Goal: Information Seeking & Learning: Learn about a topic

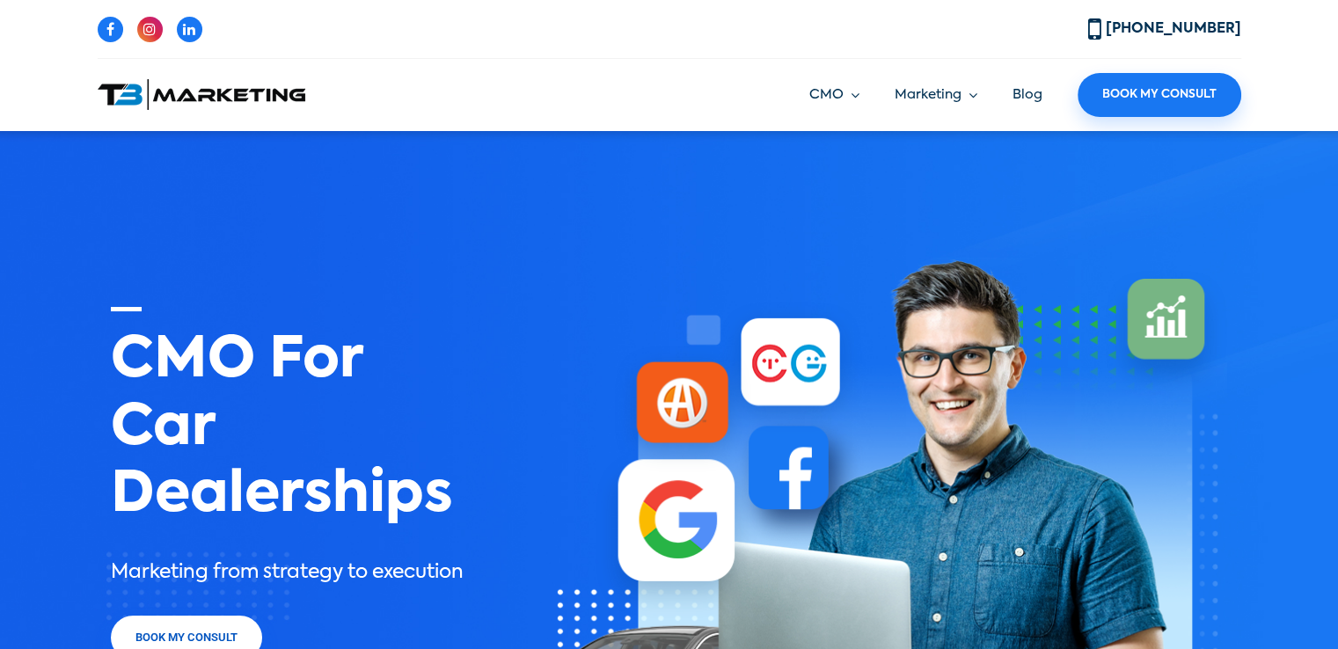
click at [1035, 96] on link "Blog" at bounding box center [1027, 94] width 30 height 13
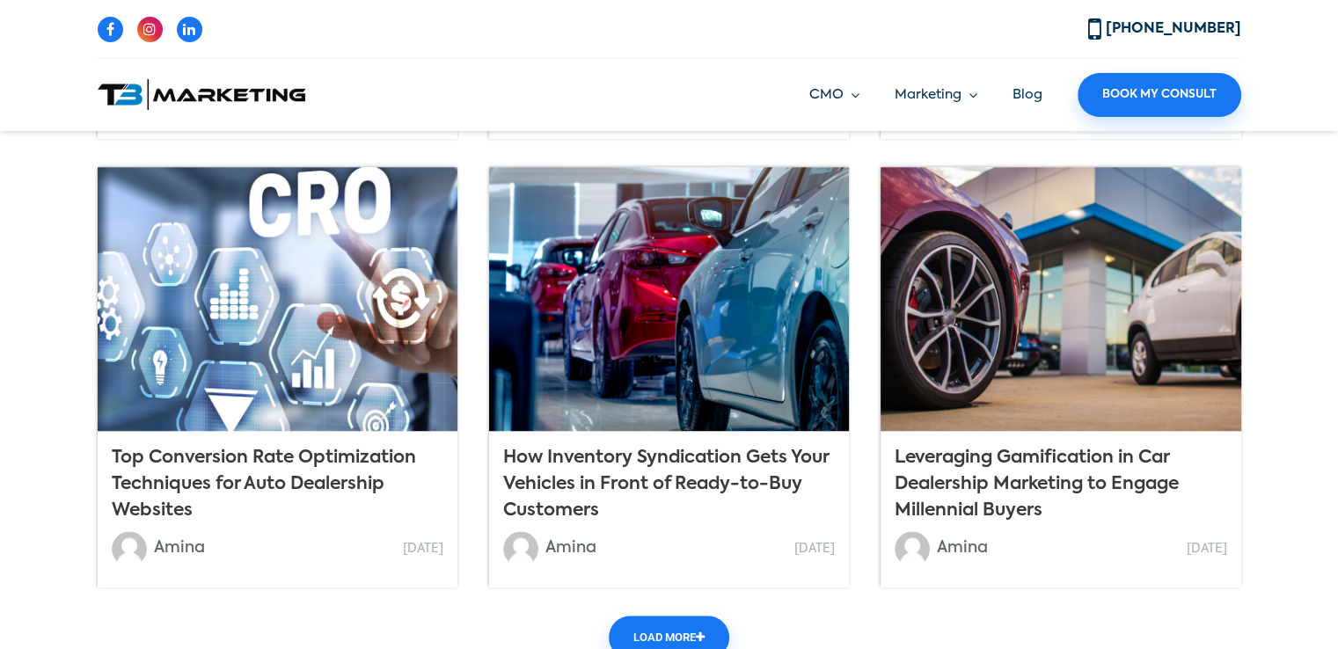
scroll to position [1475, 0]
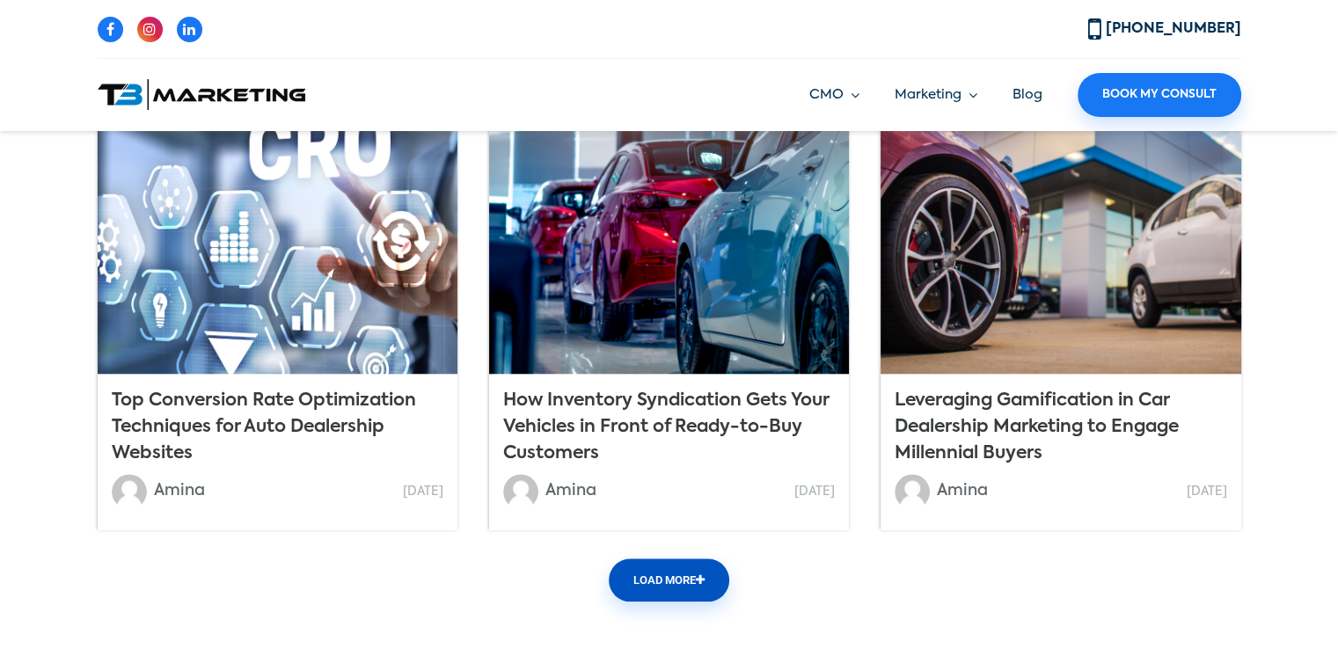
click at [705, 588] on link "Load More" at bounding box center [669, 581] width 120 height 44
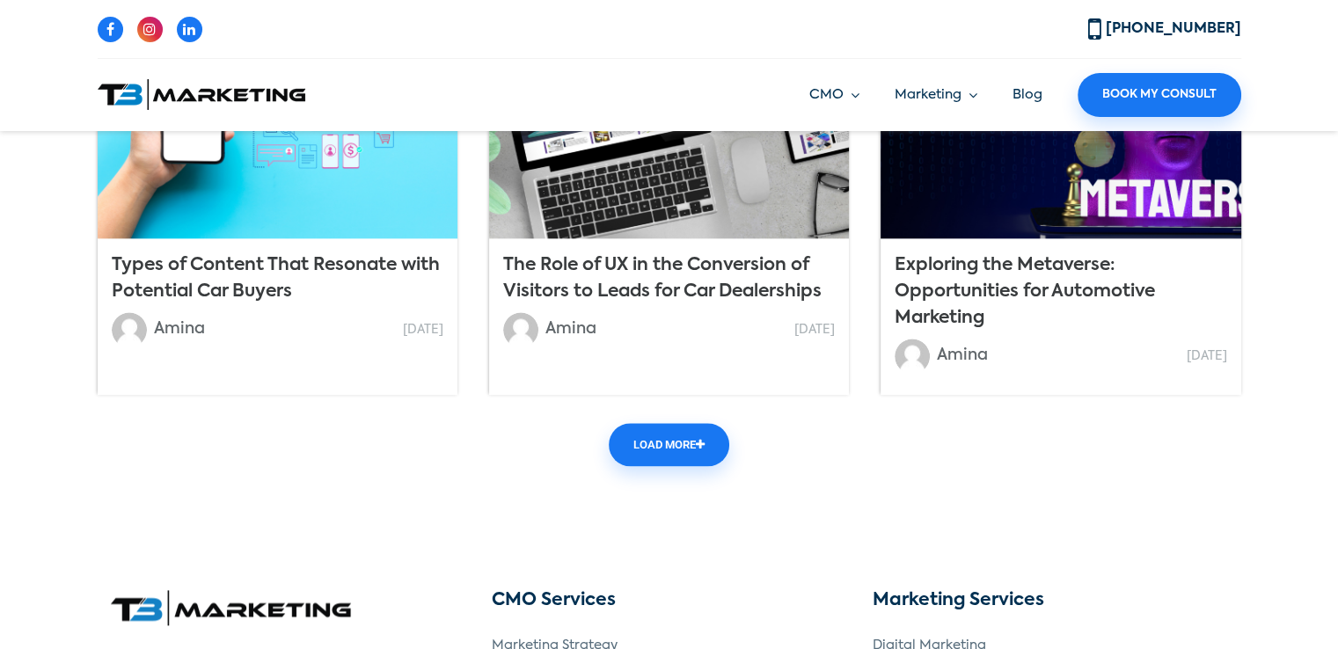
scroll to position [2178, 0]
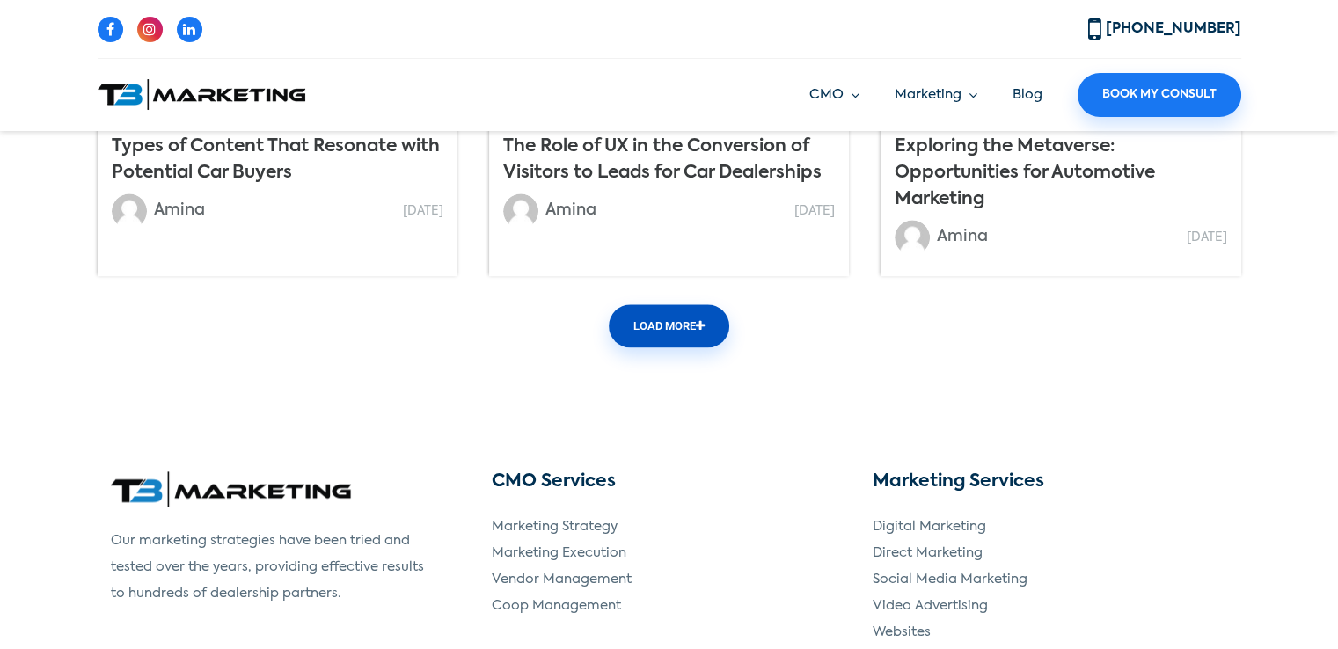
click at [676, 332] on link "Load More" at bounding box center [669, 326] width 120 height 44
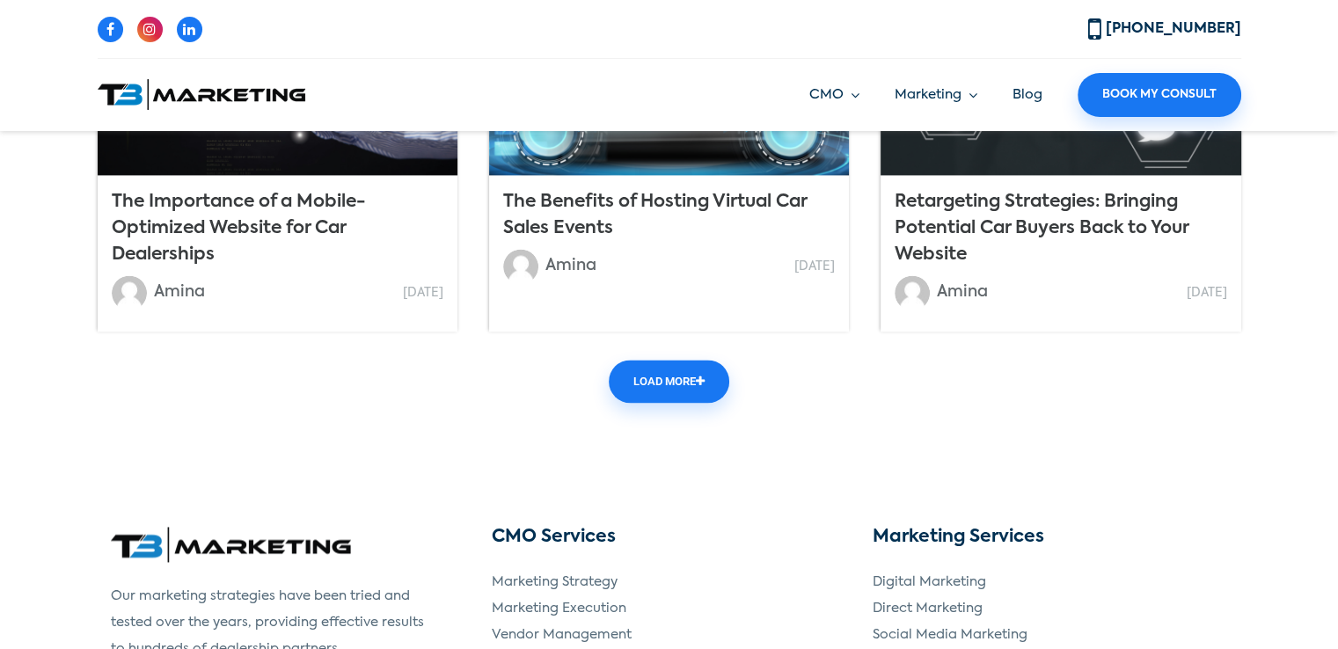
scroll to position [2598, 0]
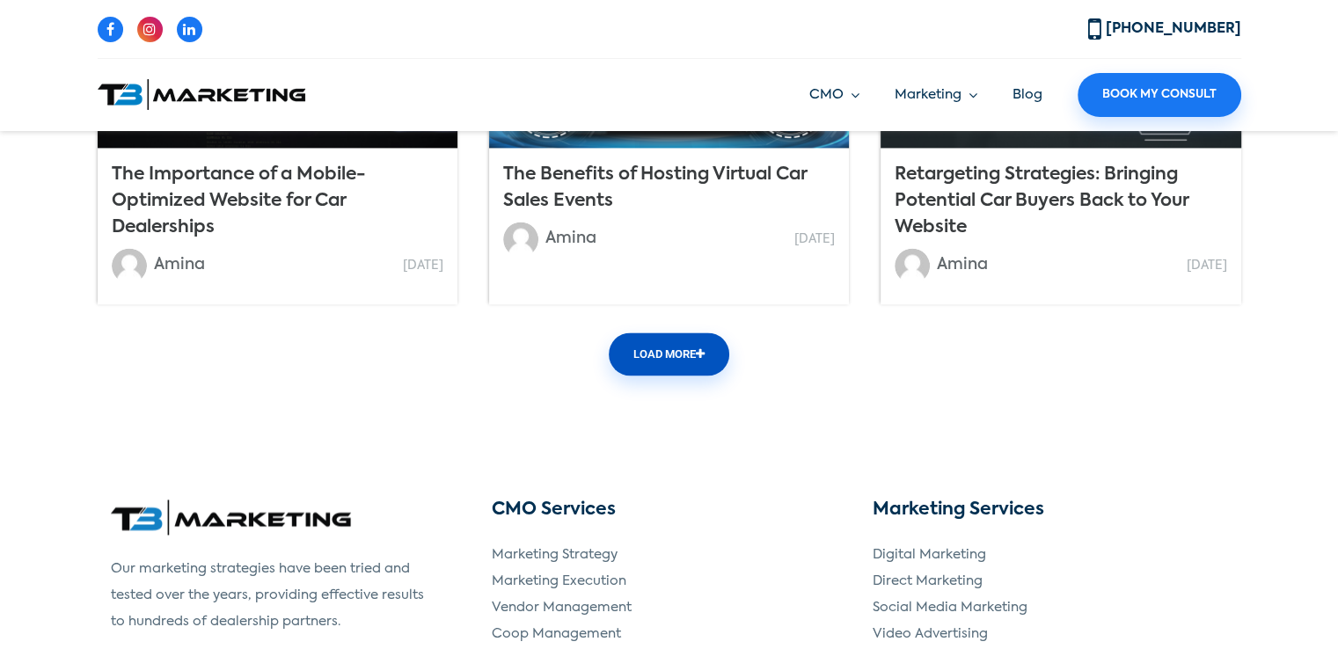
click at [674, 346] on link "Load More" at bounding box center [669, 354] width 120 height 44
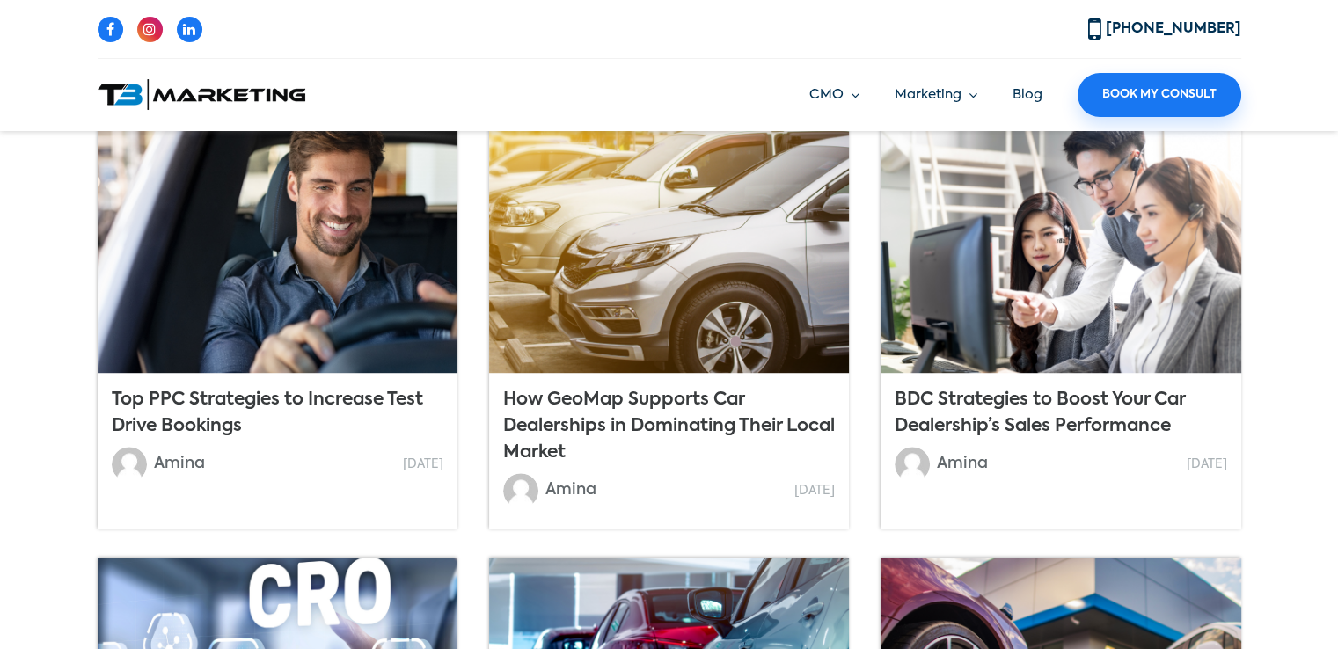
scroll to position [1019, 0]
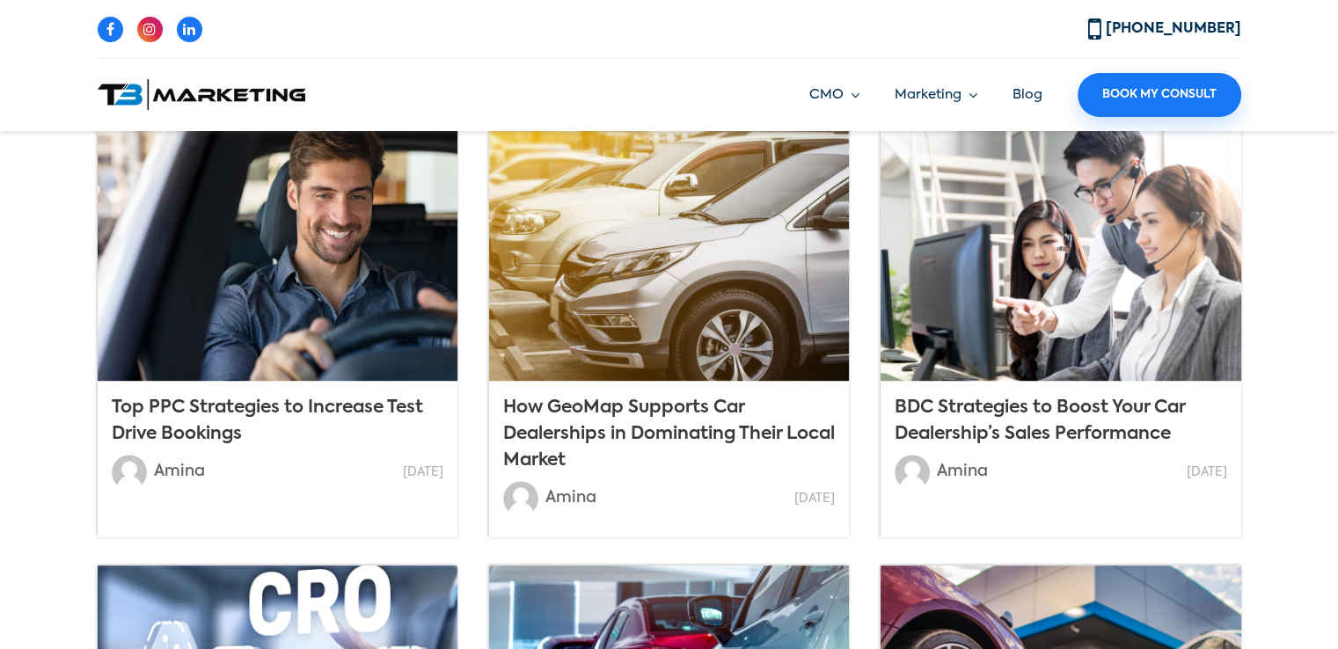
drag, startPoint x: 1333, startPoint y: 234, endPoint x: 1344, endPoint y: 234, distance: 10.6
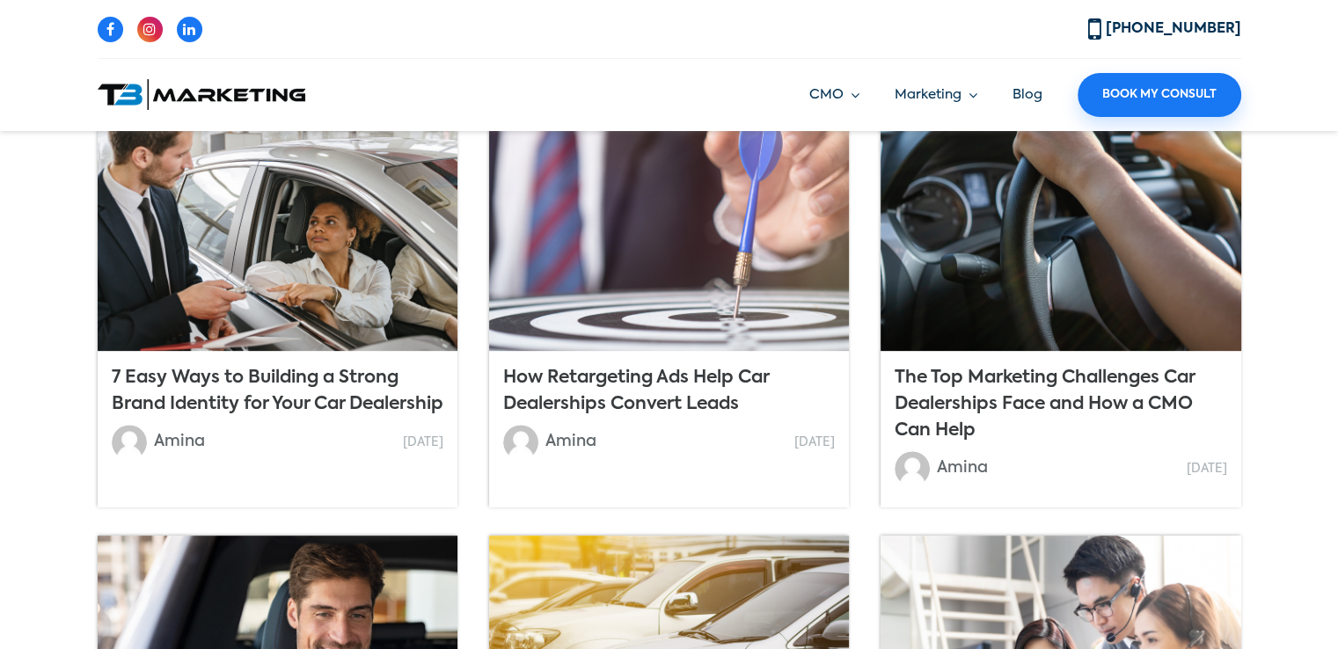
scroll to position [491, 0]
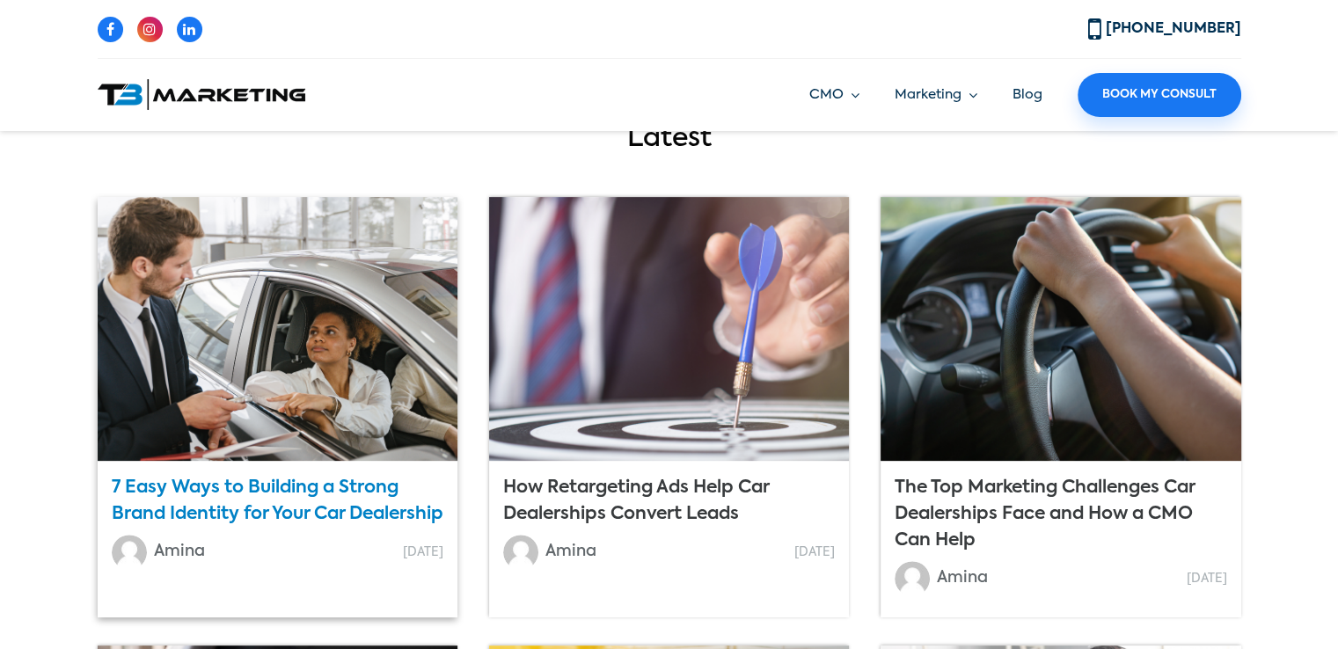
click at [198, 498] on div "7 Easy Ways to Building a Strong Brand Identity for Your Car Dealership Amina D…" at bounding box center [278, 526] width 361 height 130
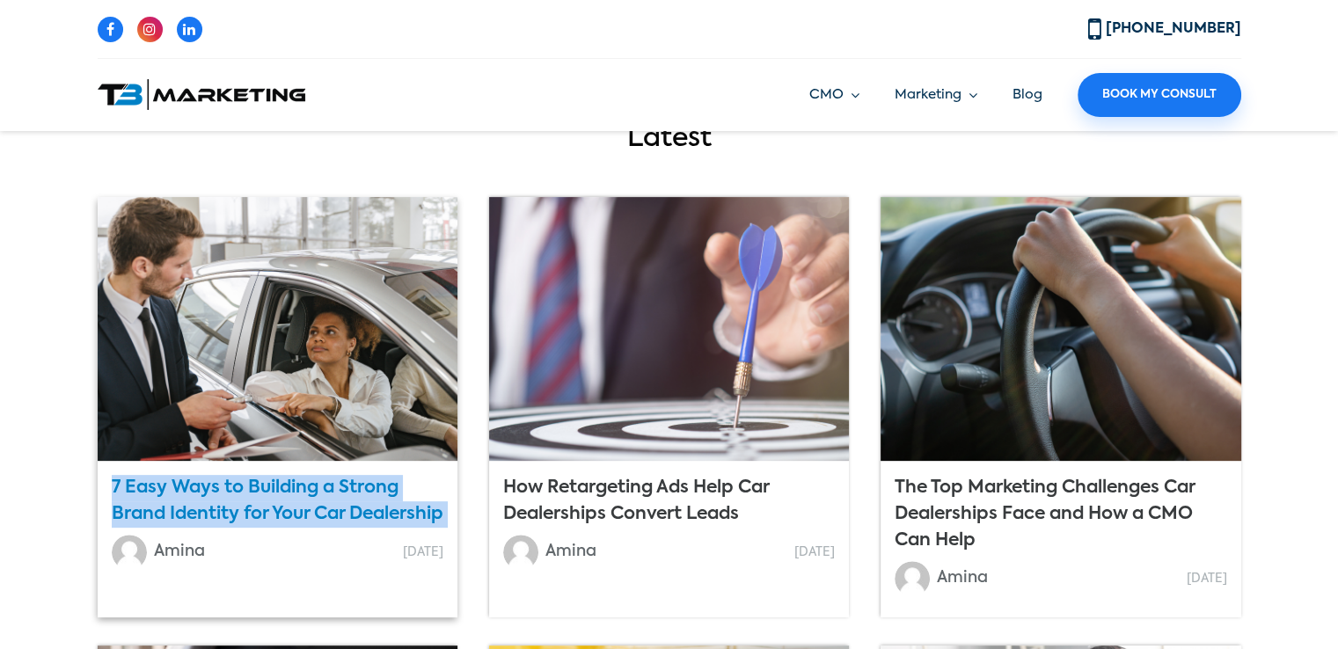
click at [264, 408] on div at bounding box center [278, 329] width 361 height 264
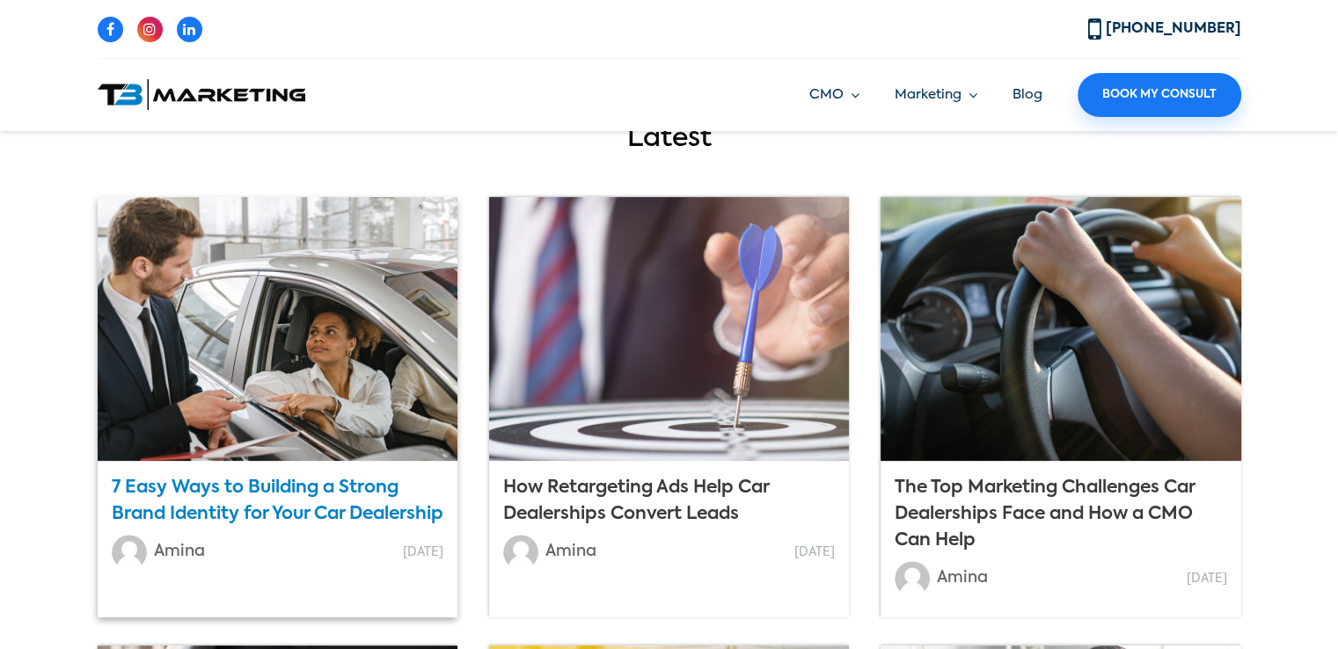
click at [237, 515] on link "7 Easy Ways to Building a Strong Brand Identity for Your Car Dealership" at bounding box center [278, 501] width 332 height 44
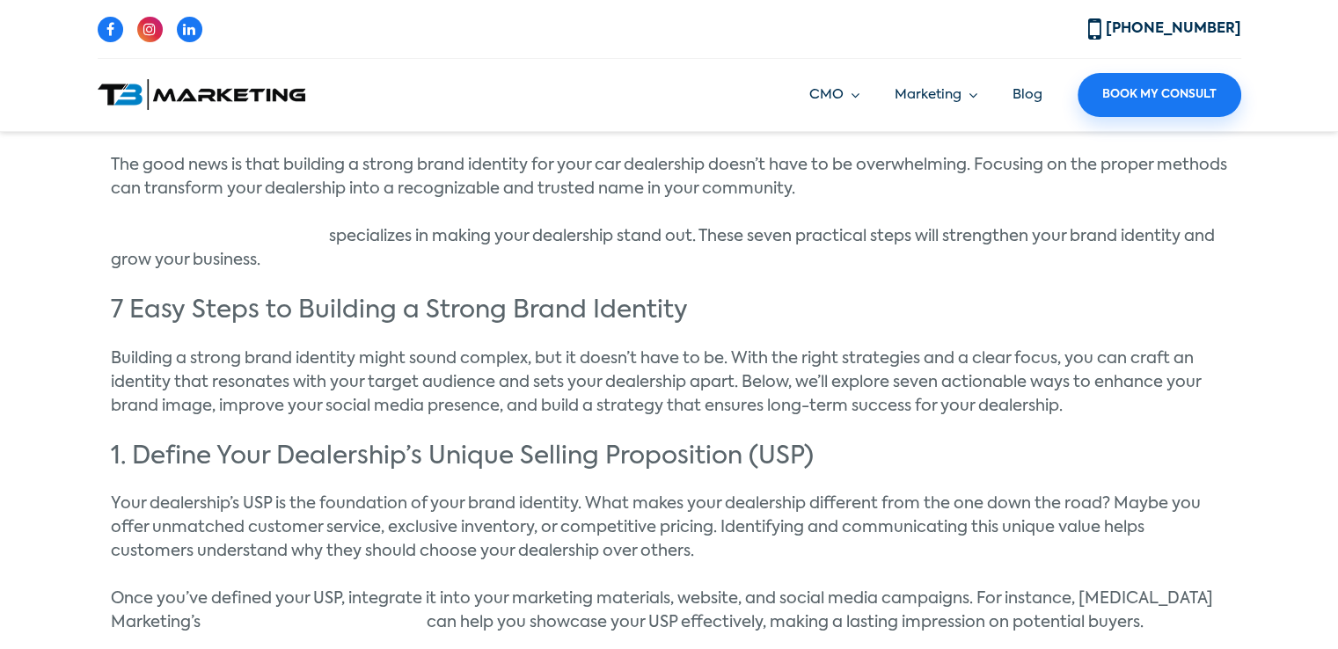
scroll to position [865, 0]
